Goal: Check status

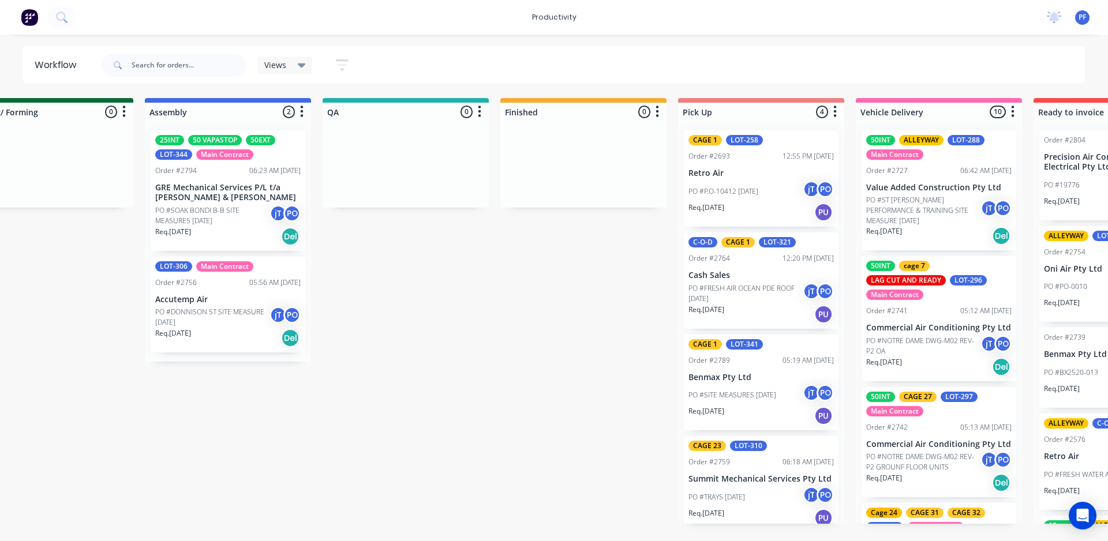
scroll to position [0, 767]
click at [273, 410] on div "Mark as Picked Up" at bounding box center [274, 415] width 116 height 24
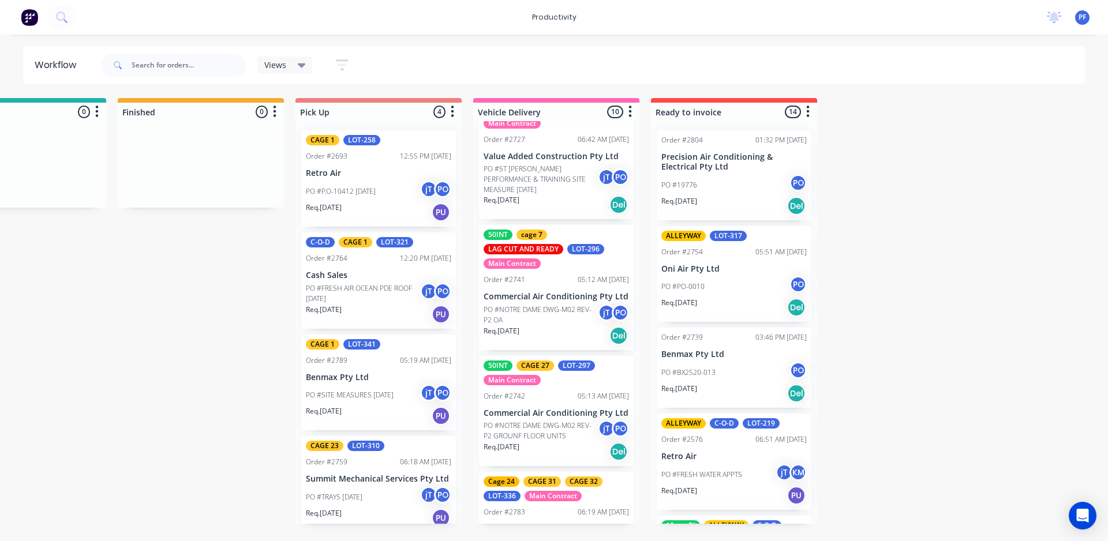
scroll to position [58, 0]
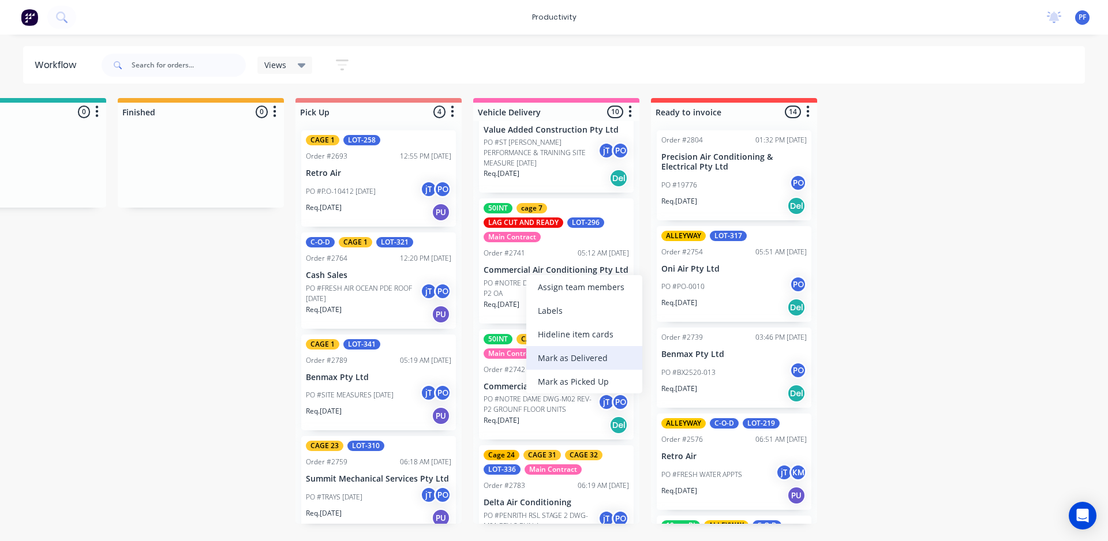
click at [567, 355] on div "Mark as Delivered" at bounding box center [584, 358] width 116 height 24
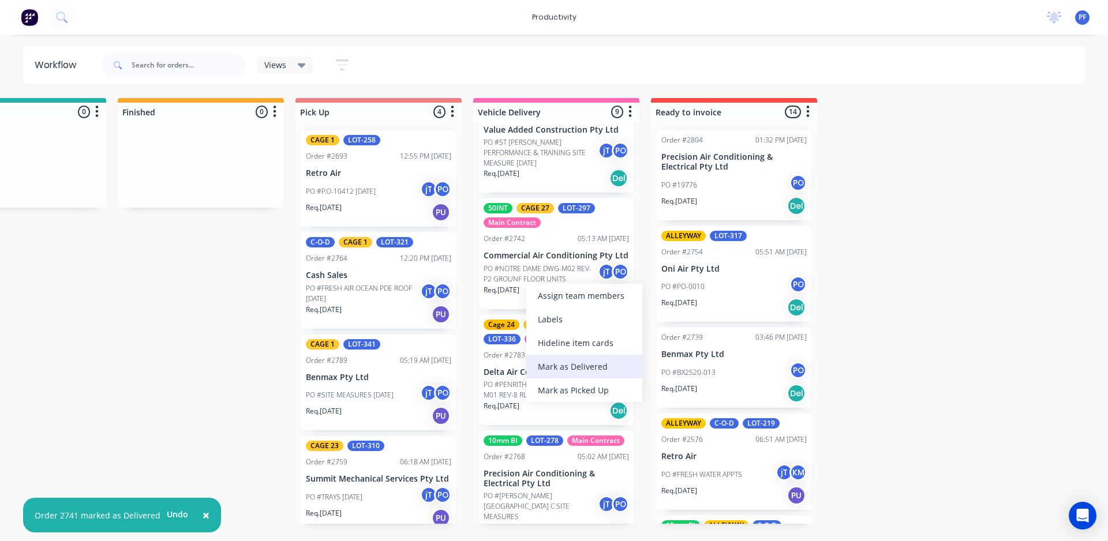
click at [562, 365] on div "Mark as Delivered" at bounding box center [584, 367] width 116 height 24
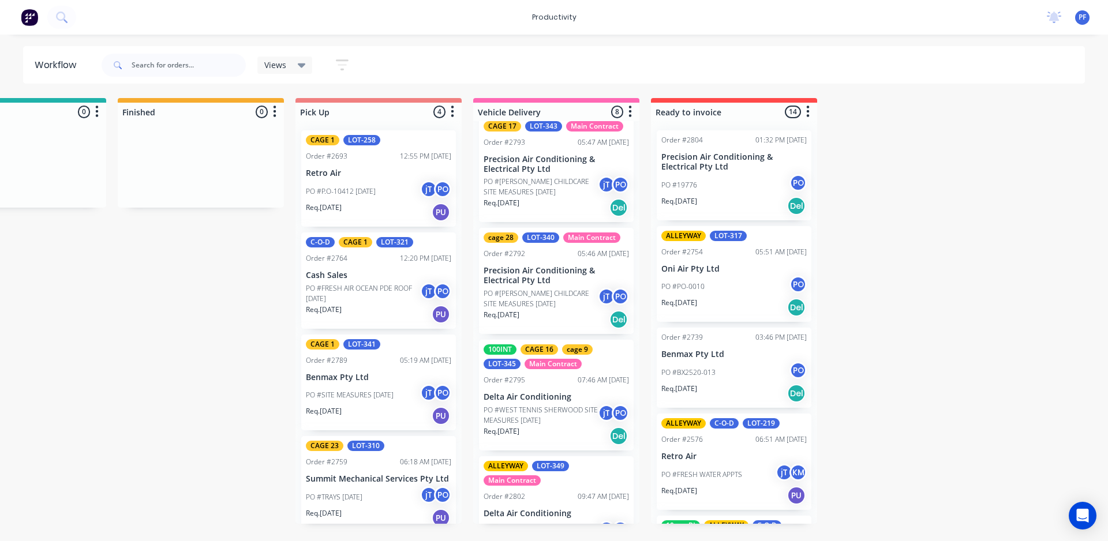
scroll to position [514, 0]
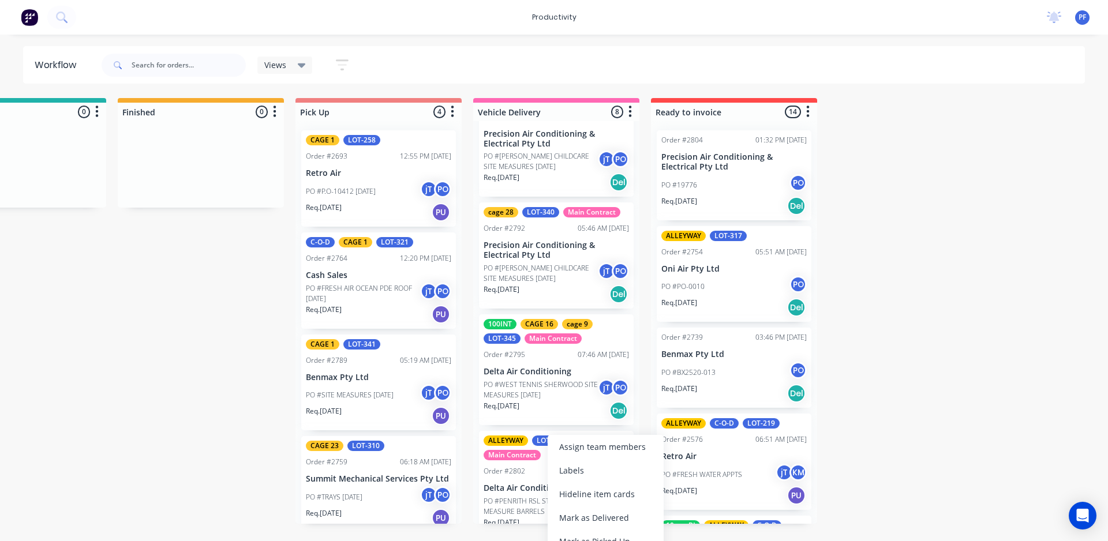
click at [532, 462] on div "ALLEYWAY LOT-349 Main Contract Order #2802 09:47 AM [DATE] Delta Air Conditioni…" at bounding box center [556, 486] width 155 height 111
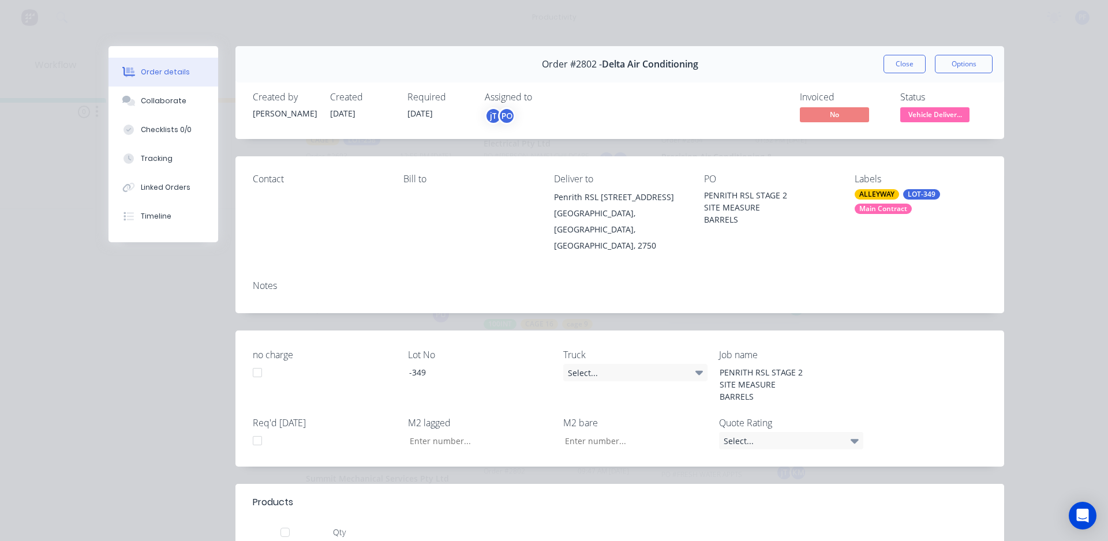
click at [665, 20] on div "Order details Collaborate Checklists 0/0 Tracking Linked Orders Timeline Order …" at bounding box center [554, 270] width 1108 height 541
click at [64, 280] on div "Order details Collaborate Checklists 0/0 Tracking Linked Orders Timeline Order …" at bounding box center [554, 270] width 1108 height 541
